Goal: Download file/media

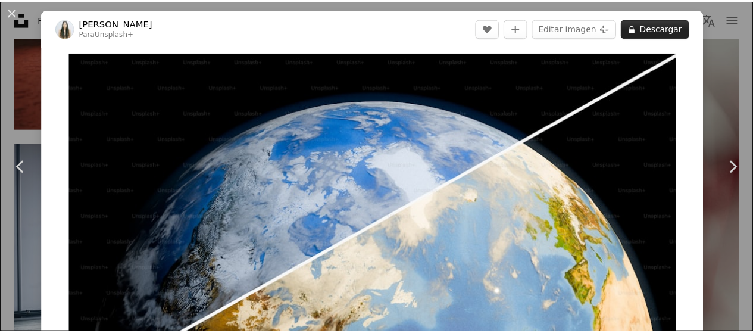
scroll to position [60, 0]
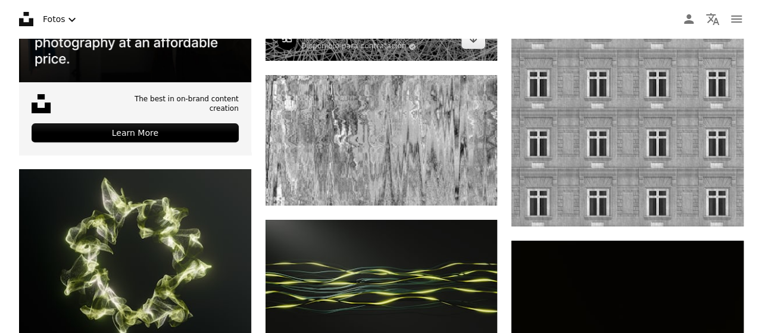
scroll to position [2442, 0]
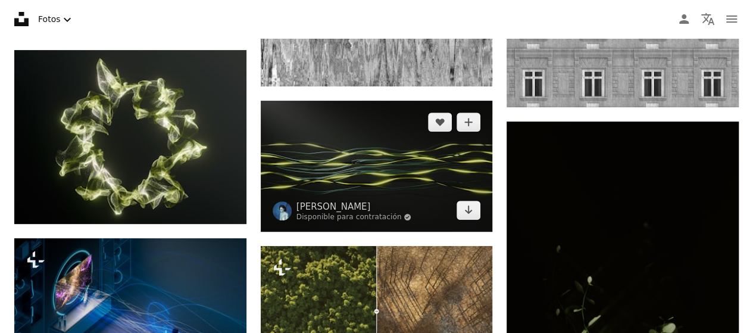
click at [360, 145] on img at bounding box center [377, 166] width 232 height 130
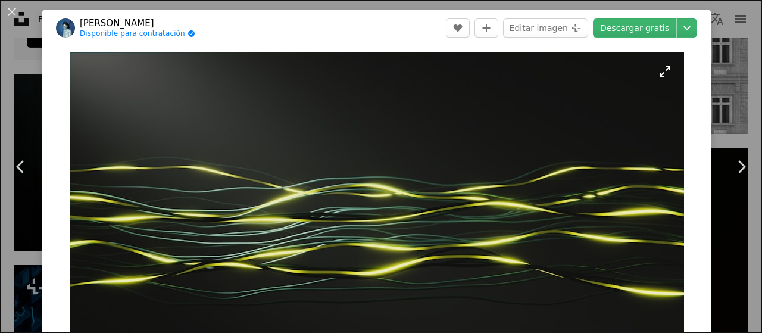
scroll to position [60, 0]
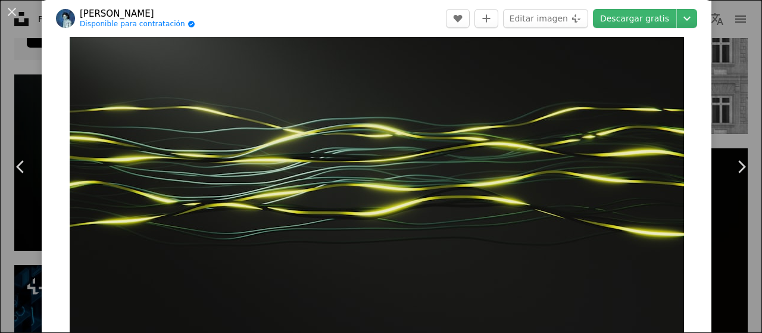
click at [405, 104] on img "Ampliar en esta imagen" at bounding box center [377, 166] width 615 height 346
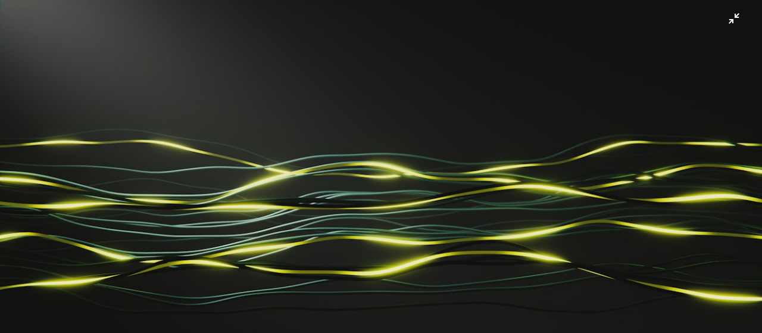
scroll to position [43, 0]
